Goal: Navigation & Orientation: Find specific page/section

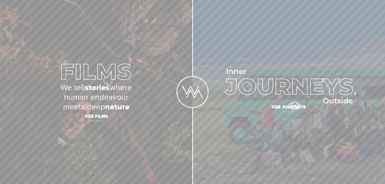
click at [294, 106] on span "Ver journeys" at bounding box center [288, 108] width 187 height 11
